Goal: Use online tool/utility: Utilize a website feature to perform a specific function

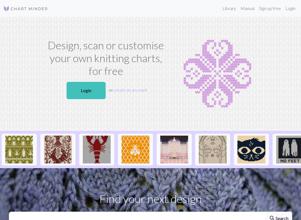
click at [293, 8] on link "Login" at bounding box center [290, 8] width 14 height 11
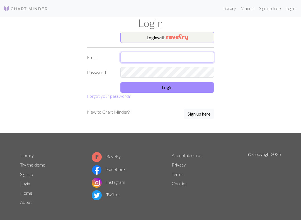
click at [199, 53] on input "text" at bounding box center [167, 57] width 94 height 11
type input "[EMAIL_ADDRESS][DOMAIN_NAME]"
click at [173, 89] on button "Login" at bounding box center [167, 87] width 94 height 11
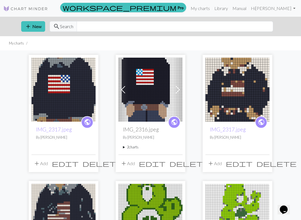
click at [27, 27] on span "add" at bounding box center [28, 27] width 7 height 8
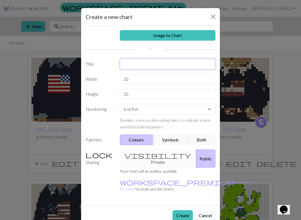
click at [155, 65] on input "text" at bounding box center [168, 64] width 96 height 11
type input "[PERSON_NAME] [PERSON_NAME] Flag"
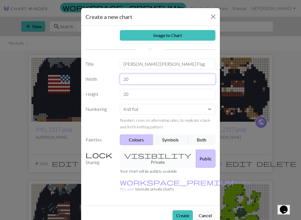
click at [135, 80] on input "20" at bounding box center [168, 79] width 96 height 11
type input "2"
type input "50"
click at [134, 95] on input "20" at bounding box center [168, 94] width 96 height 11
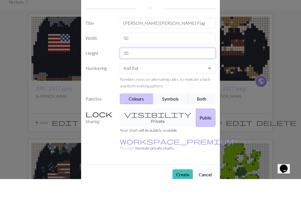
type input "2"
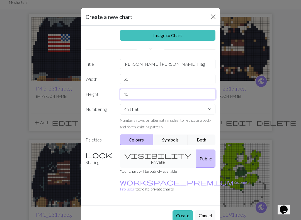
type input "40"
click at [168, 34] on link "Image to Chart" at bounding box center [168, 35] width 96 height 11
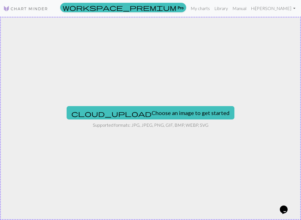
click at [171, 115] on button "cloud_upload Choose an image to get started" at bounding box center [151, 112] width 168 height 13
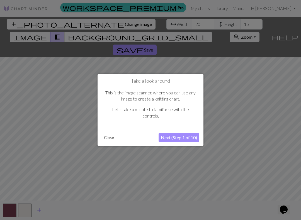
click at [111, 139] on button "Close" at bounding box center [109, 137] width 14 height 8
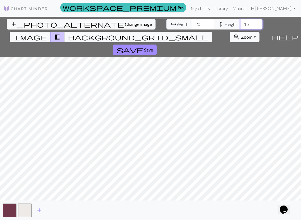
click at [240, 26] on input "15" at bounding box center [251, 24] width 22 height 11
type input "1"
type input "40"
click at [192, 23] on input "20" at bounding box center [203, 24] width 22 height 11
type input "2"
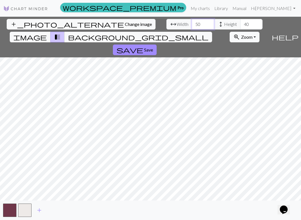
type input "50"
click at [240, 26] on input "40" at bounding box center [251, 24] width 22 height 11
type input "4"
type input "50"
click at [156, 45] on button "save Save" at bounding box center [135, 50] width 44 height 11
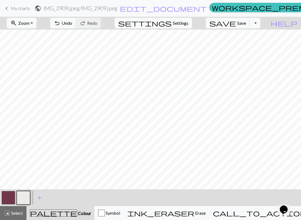
click at [260, 216] on button "call_to_action Knitting mode Knitting mode" at bounding box center [273, 213] width 129 height 14
